Goal: Transaction & Acquisition: Purchase product/service

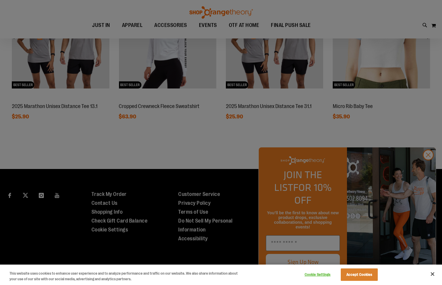
scroll to position [300, 0]
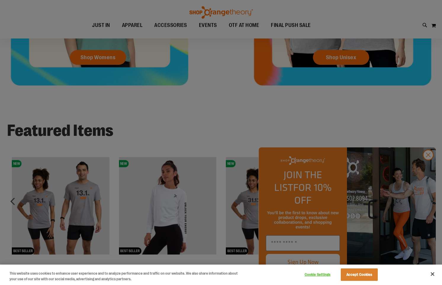
click at [424, 168] on div at bounding box center [221, 142] width 442 height 285
click at [360, 273] on button "Accept Cookies" at bounding box center [359, 275] width 37 height 12
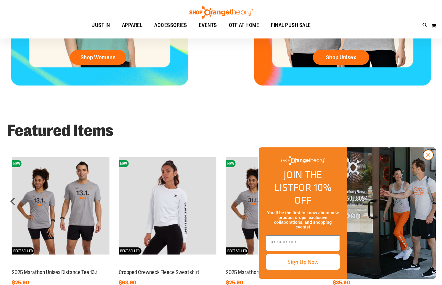
click at [432, 160] on icon "Close dialog" at bounding box center [428, 155] width 10 height 10
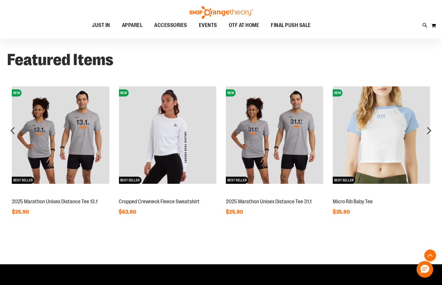
scroll to position [381, 0]
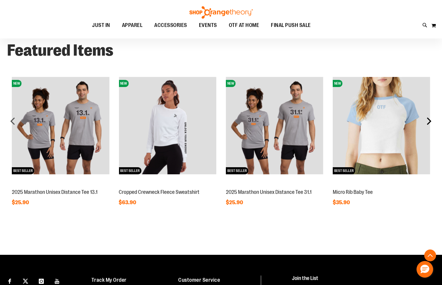
click at [428, 123] on div "next" at bounding box center [429, 121] width 12 height 12
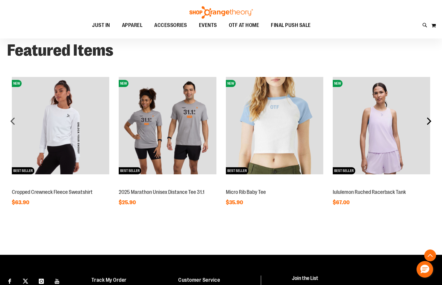
click at [428, 123] on div "next" at bounding box center [429, 121] width 12 height 12
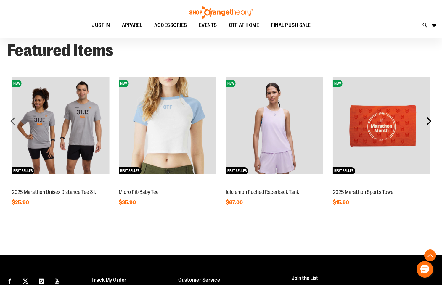
click at [428, 123] on div "next" at bounding box center [429, 121] width 12 height 12
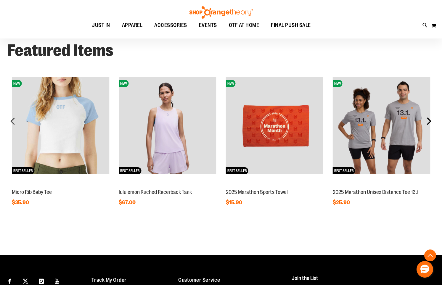
click at [428, 123] on div "next" at bounding box center [429, 121] width 12 height 12
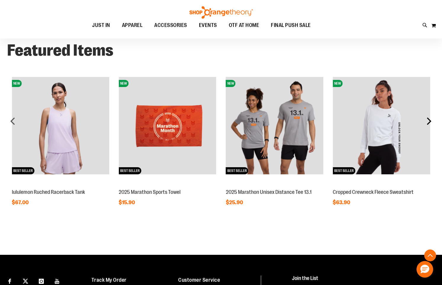
click at [428, 123] on div "next" at bounding box center [429, 121] width 12 height 12
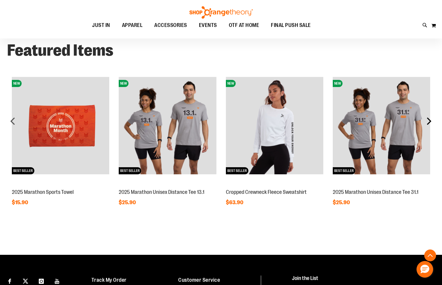
click at [428, 123] on div "next" at bounding box center [429, 121] width 12 height 12
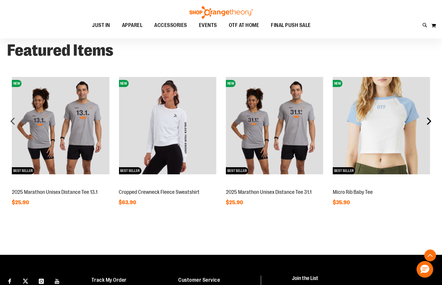
click at [428, 123] on div "next" at bounding box center [429, 121] width 12 height 12
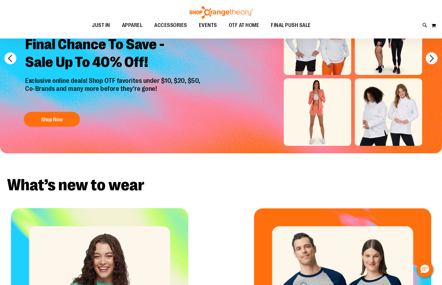
scroll to position [0, 0]
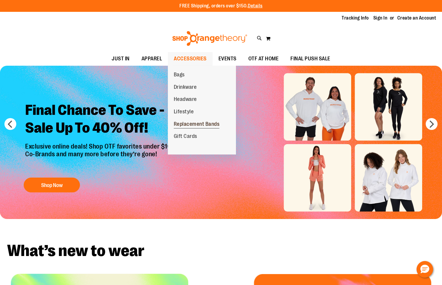
click at [207, 121] on span "Replacement Bands" at bounding box center [197, 124] width 46 height 7
